Goal: Navigation & Orientation: Understand site structure

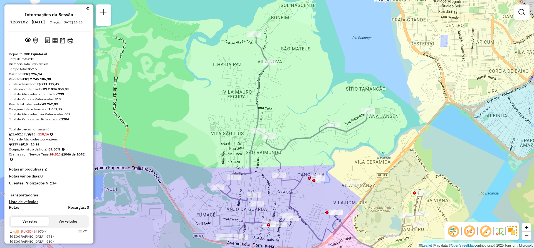
scroll to position [301, 0]
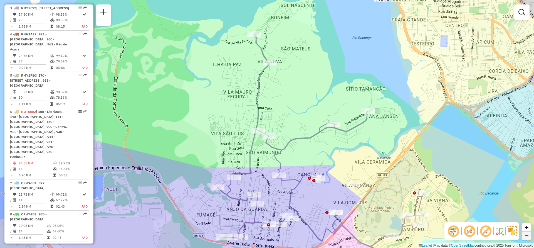
click at [528, 237] on span "−" at bounding box center [527, 235] width 4 height 7
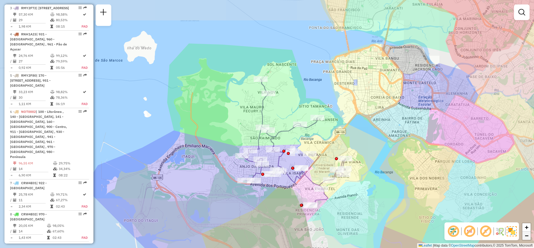
click at [528, 237] on span "−" at bounding box center [527, 235] width 4 height 7
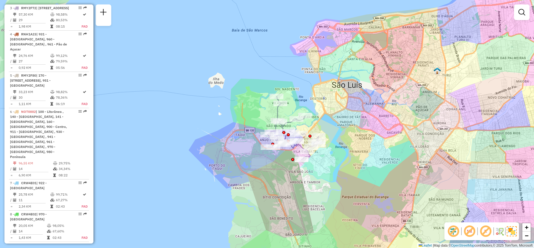
drag, startPoint x: 352, startPoint y: 180, endPoint x: 363, endPoint y: 177, distance: 11.7
click at [363, 177] on div "Janela de atendimento Grade de atendimento Capacidade Transportadoras Veículos …" at bounding box center [267, 124] width 534 height 248
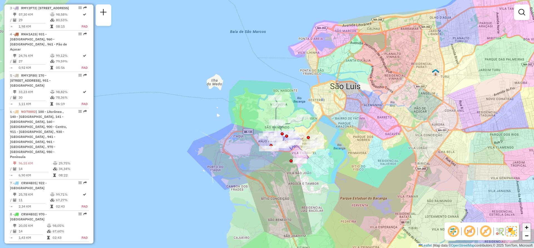
click at [528, 227] on span "+" at bounding box center [527, 227] width 4 height 7
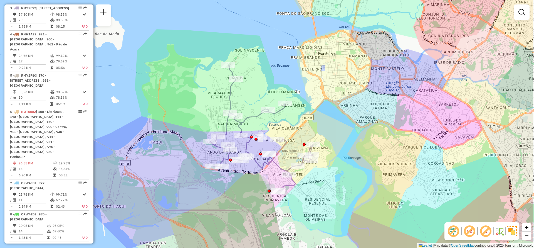
drag, startPoint x: 457, startPoint y: 149, endPoint x: 403, endPoint y: 143, distance: 54.3
click at [403, 143] on div "Janela de atendimento Grade de atendimento Capacidade Transportadoras Veículos …" at bounding box center [267, 124] width 534 height 248
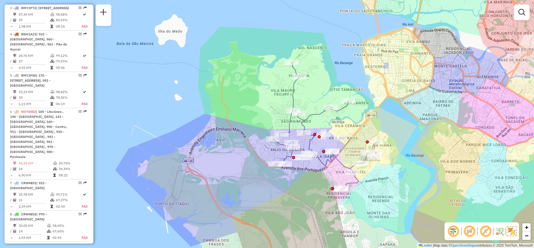
drag, startPoint x: 333, startPoint y: 179, endPoint x: 391, endPoint y: 170, distance: 58.0
click at [391, 170] on div "Janela de atendimento Grade de atendimento Capacidade Transportadoras Veículos …" at bounding box center [267, 124] width 534 height 248
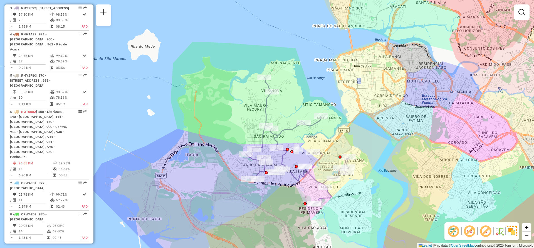
drag, startPoint x: 336, startPoint y: 146, endPoint x: 316, endPoint y: 167, distance: 29.7
click at [316, 167] on icon at bounding box center [297, 140] width 103 height 126
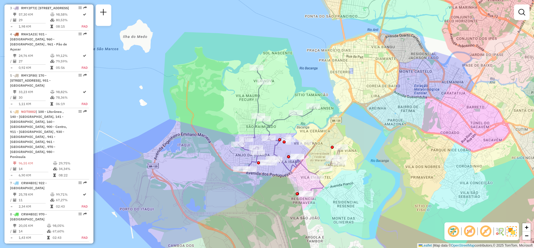
drag, startPoint x: 444, startPoint y: 161, endPoint x: 426, endPoint y: 144, distance: 24.8
click at [426, 144] on div "Janela de atendimento Grade de atendimento Capacidade Transportadoras Veículos …" at bounding box center [267, 124] width 534 height 248
